Goal: Information Seeking & Learning: Learn about a topic

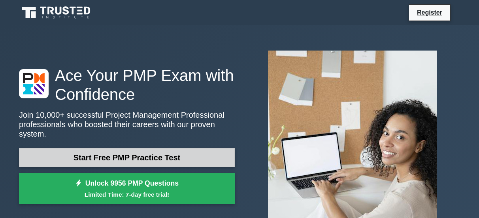
click at [165, 155] on link "Start Free PMP Practice Test" at bounding box center [127, 157] width 216 height 19
click at [118, 152] on link "Start Free PMP Practice Test" at bounding box center [127, 157] width 216 height 19
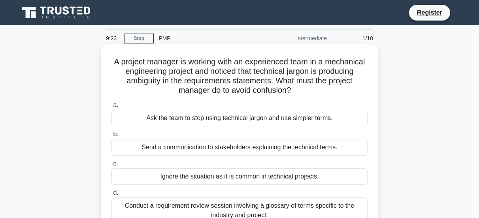
click at [231, 118] on div "Ask the team to stop using technical jargon and use simpler terms." at bounding box center [240, 118] width 256 height 17
click at [112, 108] on input "a. Ask the team to stop using technical jargon and use simpler terms." at bounding box center [112, 105] width 0 height 5
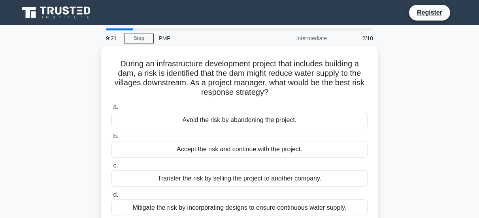
click at [231, 118] on div "Avoid the risk by abandoning the project." at bounding box center [240, 120] width 256 height 17
click at [112, 110] on input "a. Avoid the risk by abandoning the project." at bounding box center [112, 107] width 0 height 5
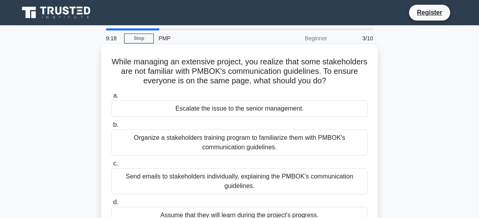
click at [238, 110] on div "Escalate the issue to the senior management." at bounding box center [240, 108] width 256 height 17
click at [112, 99] on input "a. Escalate the issue to the senior management." at bounding box center [112, 95] width 0 height 5
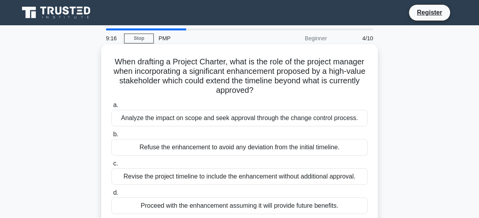
click at [237, 112] on div "Analyze the impact on scope and seek approval through the change control proces…" at bounding box center [240, 118] width 256 height 17
click at [112, 108] on input "a. Analyze the impact on scope and seek approval through the change control pro…" at bounding box center [112, 105] width 0 height 5
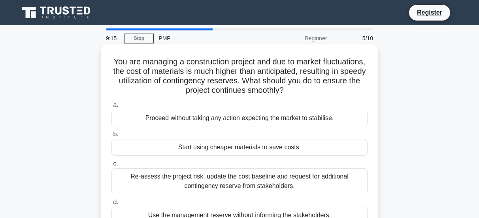
click at [252, 96] on h5 "You are managing a construction project and due to market fluctuations, the cos…" at bounding box center [240, 76] width 258 height 39
click at [242, 105] on label "a. Proceed without taking any action expecting the market to stabilise." at bounding box center [240, 113] width 256 height 26
click at [112, 105] on input "a. Proceed without taking any action expecting the market to stabilise." at bounding box center [112, 105] width 0 height 5
